Goal: Task Accomplishment & Management: Manage account settings

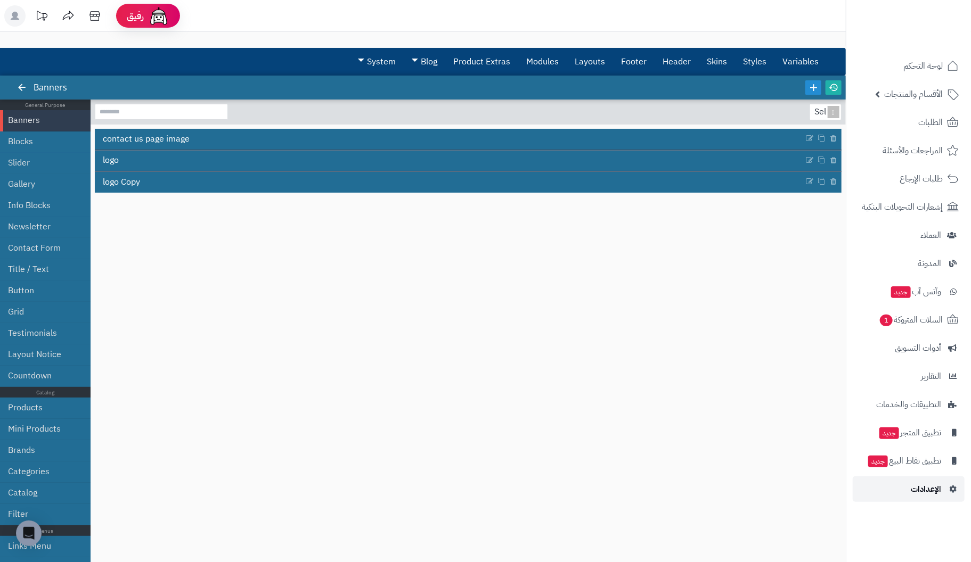
click at [924, 488] on span "الإعدادات" at bounding box center [926, 489] width 30 height 15
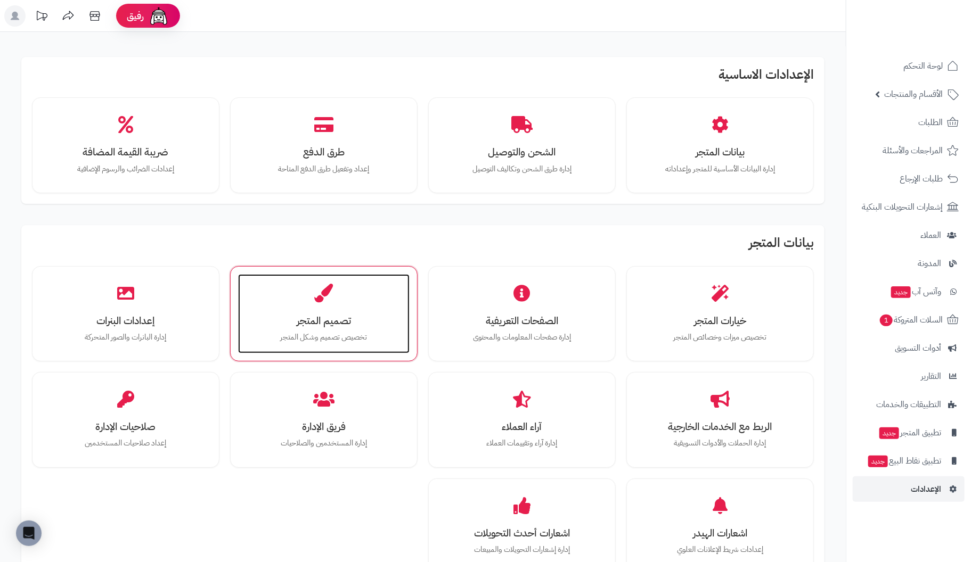
click at [326, 329] on div "تصميم المتجر تخصيص تصميم وشكل المتجر" at bounding box center [323, 314] width 171 height 80
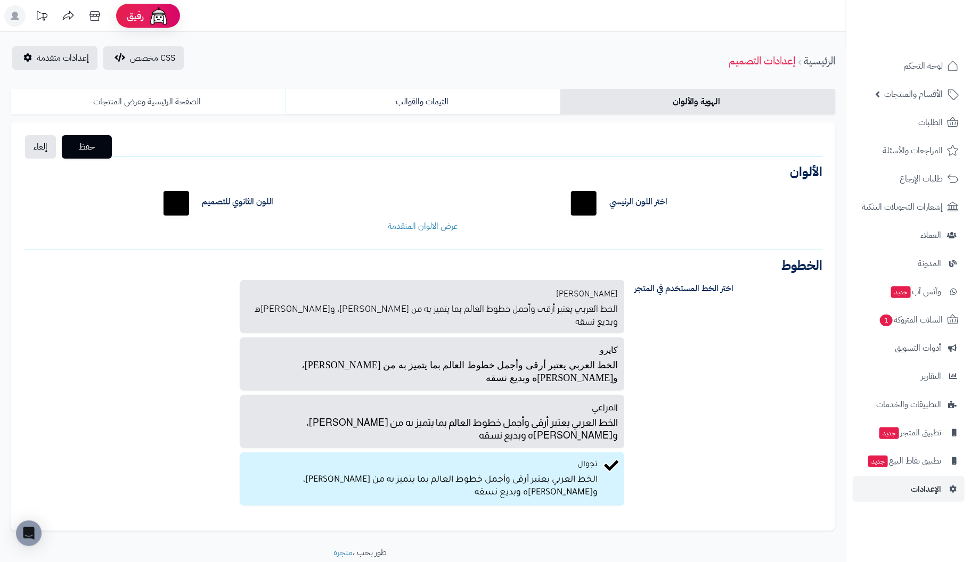
click at [150, 103] on link "الصفحة الرئيسية وعرض المنتجات" at bounding box center [148, 102] width 275 height 26
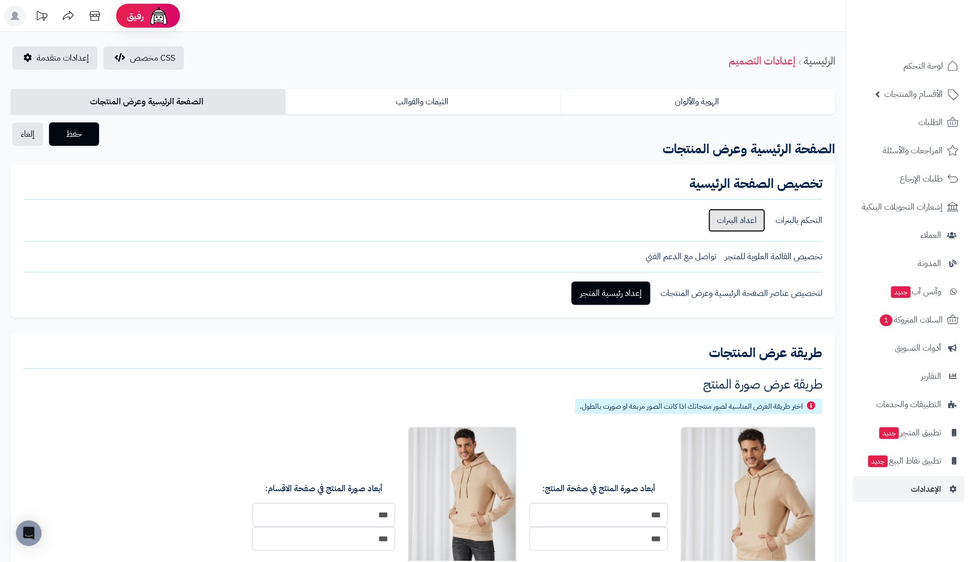
click at [724, 222] on link "اعداد البنرات" at bounding box center [736, 220] width 57 height 23
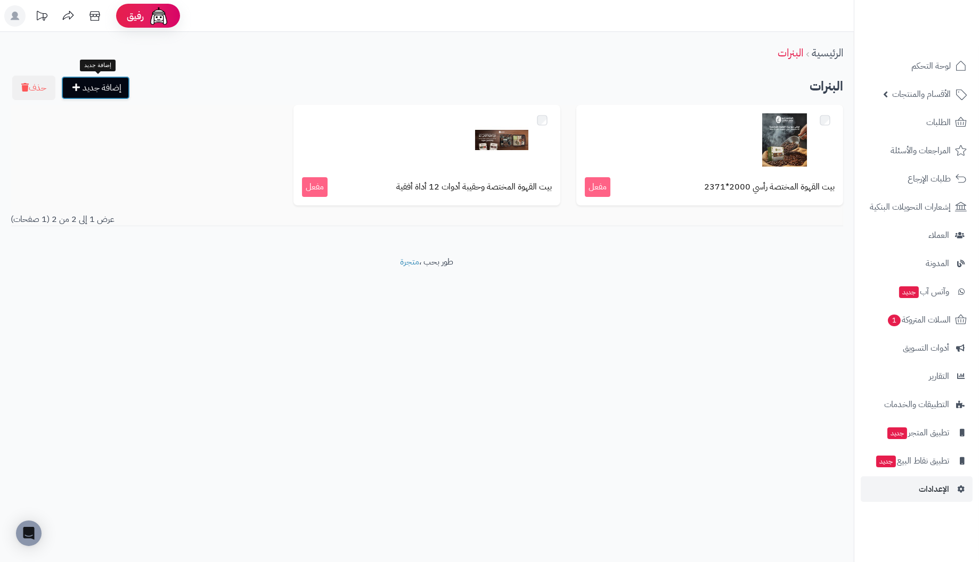
click at [105, 85] on link "إضافة جديد" at bounding box center [95, 87] width 69 height 23
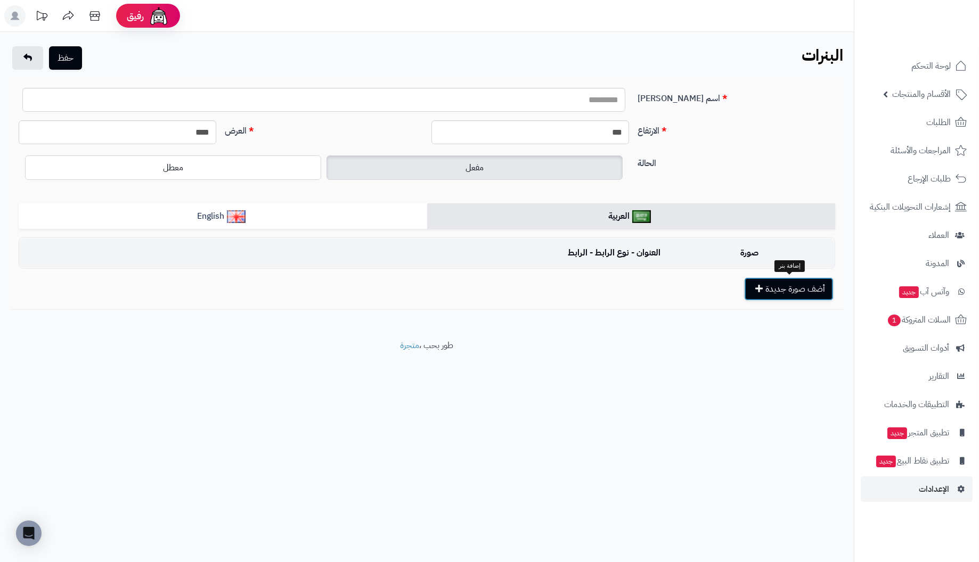
click at [779, 287] on button "أضف صورة جديدة" at bounding box center [788, 288] width 89 height 23
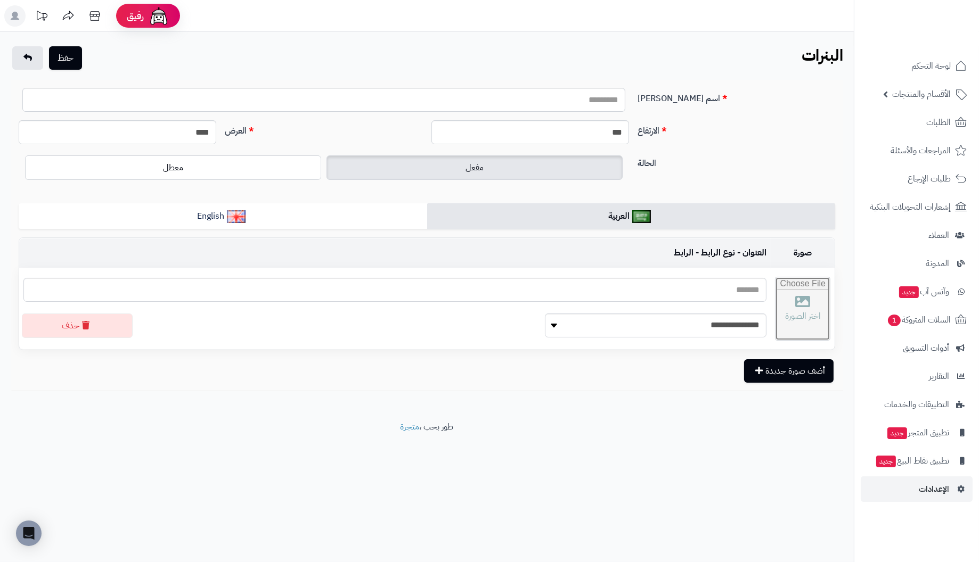
click at [775, 301] on input "file" at bounding box center [802, 308] width 54 height 63
